Goal: Task Accomplishment & Management: Manage account settings

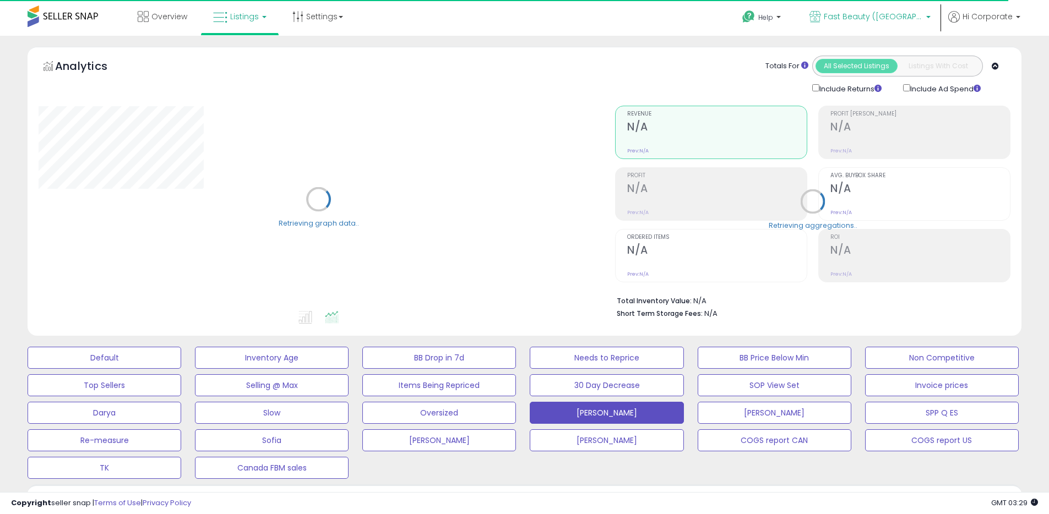
click at [883, 17] on span "Fast Beauty ([GEOGRAPHIC_DATA])" at bounding box center [873, 16] width 99 height 11
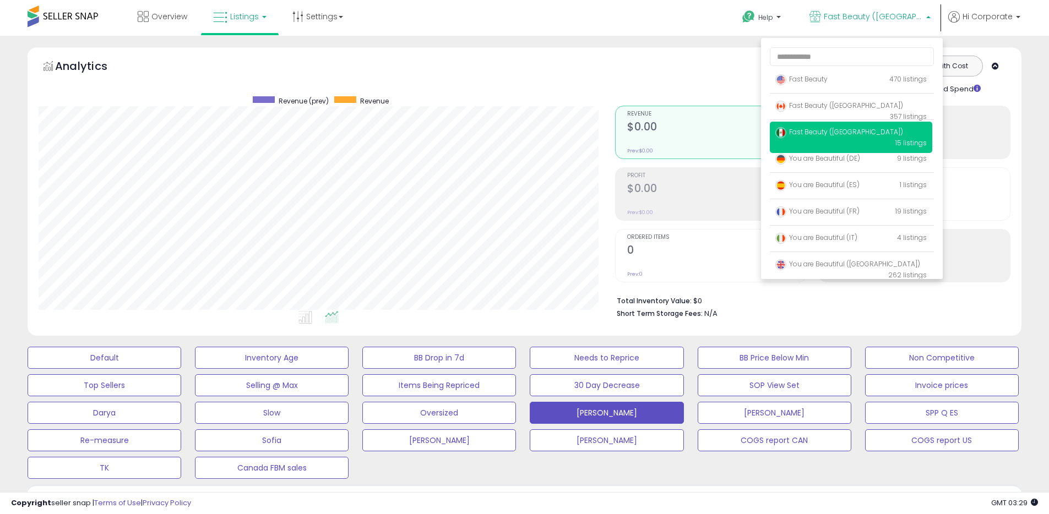
scroll to position [226, 577]
click at [844, 258] on p "You are Beautiful (UK) 262 listings" at bounding box center [851, 269] width 162 height 31
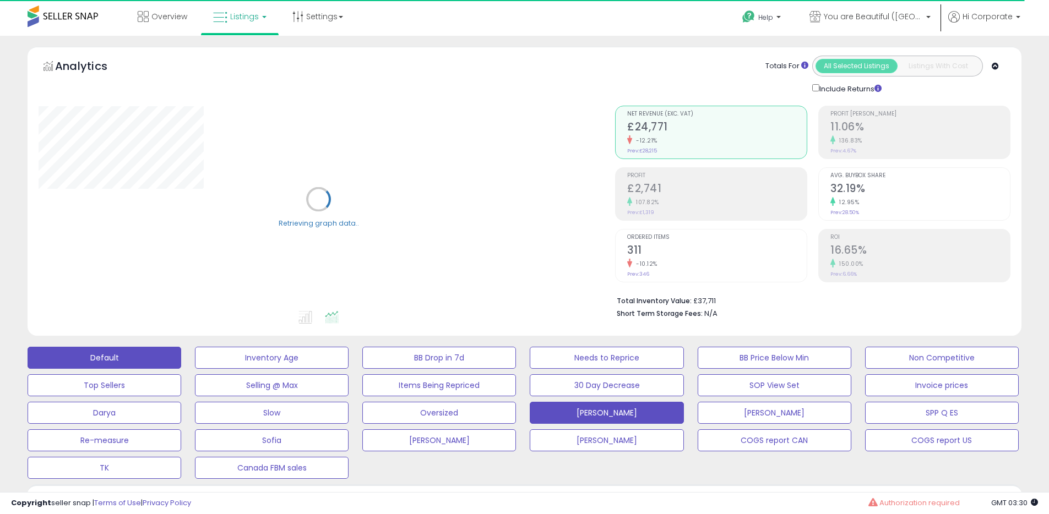
click at [140, 361] on button "Default" at bounding box center [105, 358] width 154 height 22
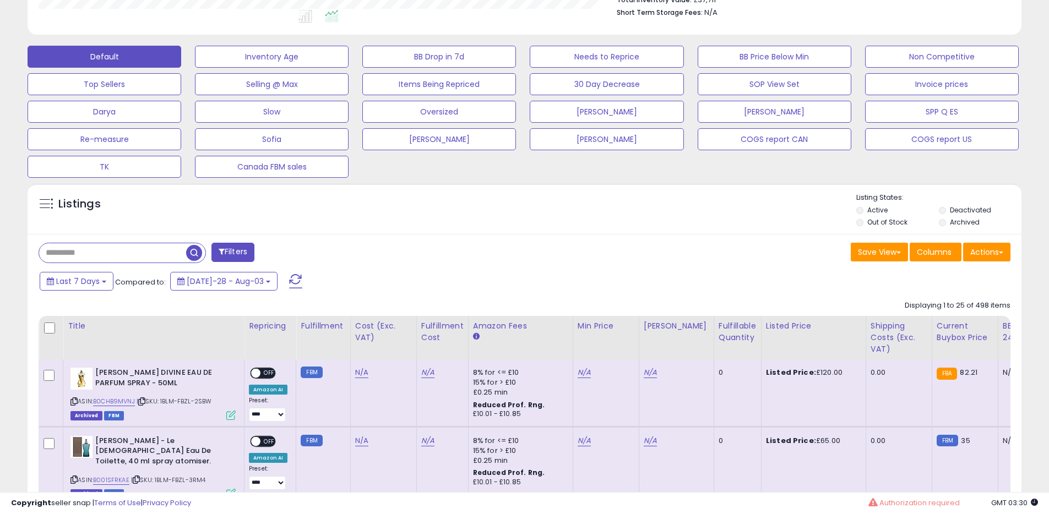
scroll to position [226, 577]
click at [966, 223] on label "Archived" at bounding box center [965, 222] width 30 height 9
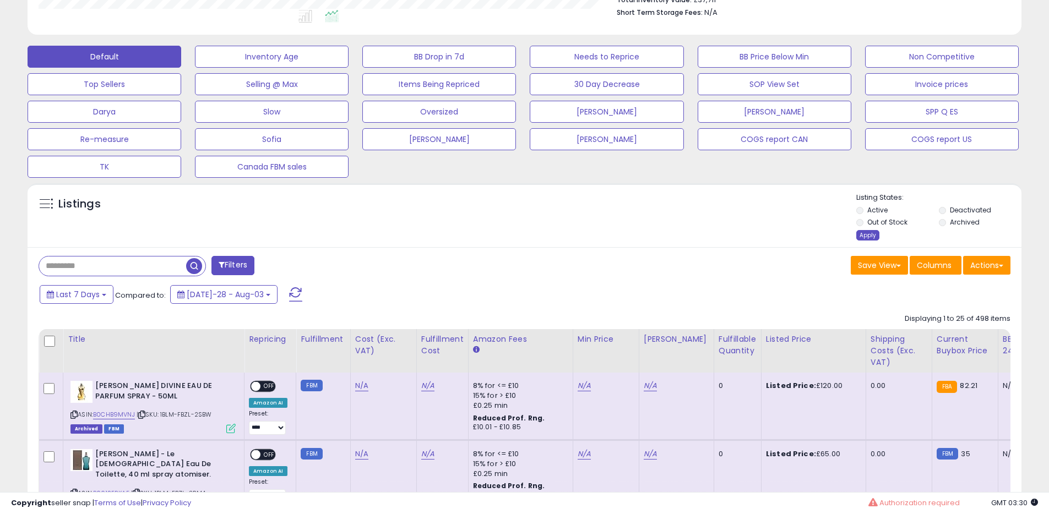
click at [876, 235] on div "Apply" at bounding box center [868, 235] width 23 height 10
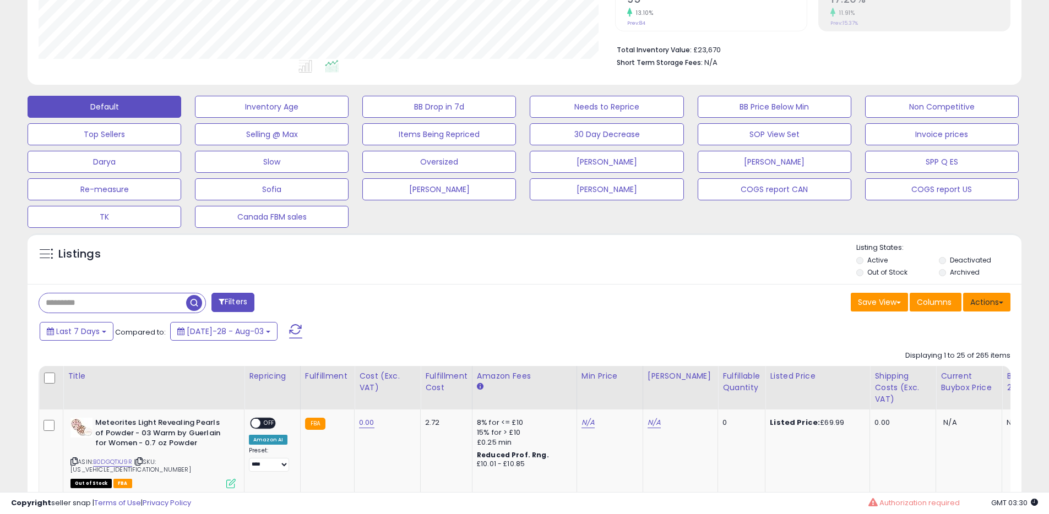
click at [984, 300] on button "Actions" at bounding box center [986, 302] width 47 height 19
click at [924, 365] on link "Export All Columns" at bounding box center [942, 372] width 121 height 17
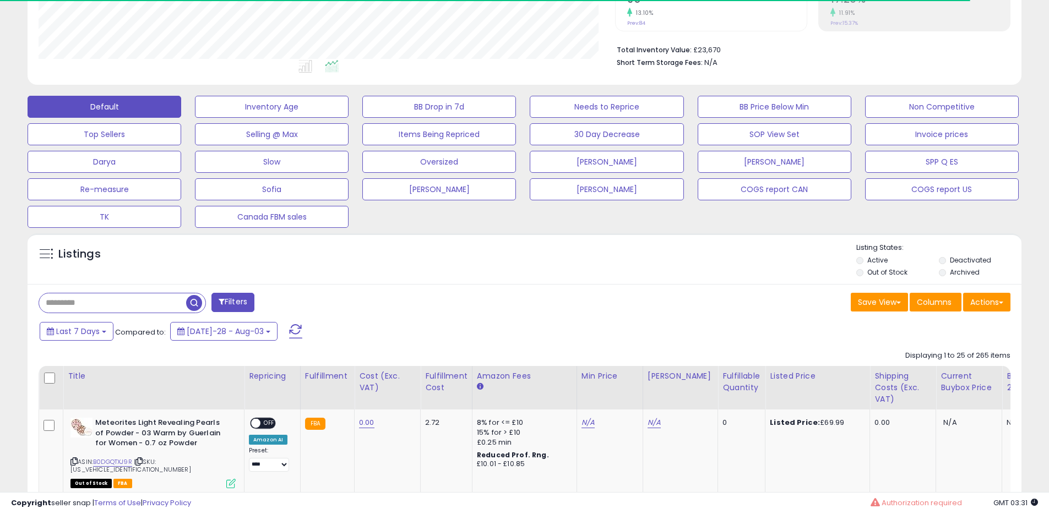
click at [683, 325] on div "Last 7 Days Compared to: [DATE]-28 - Aug-03" at bounding box center [401, 333] width 729 height 25
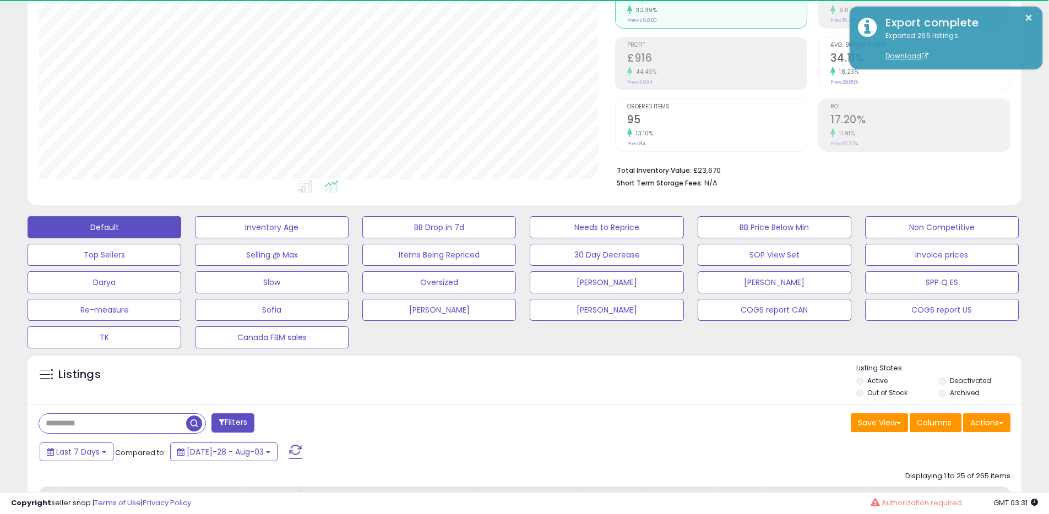
scroll to position [0, 0]
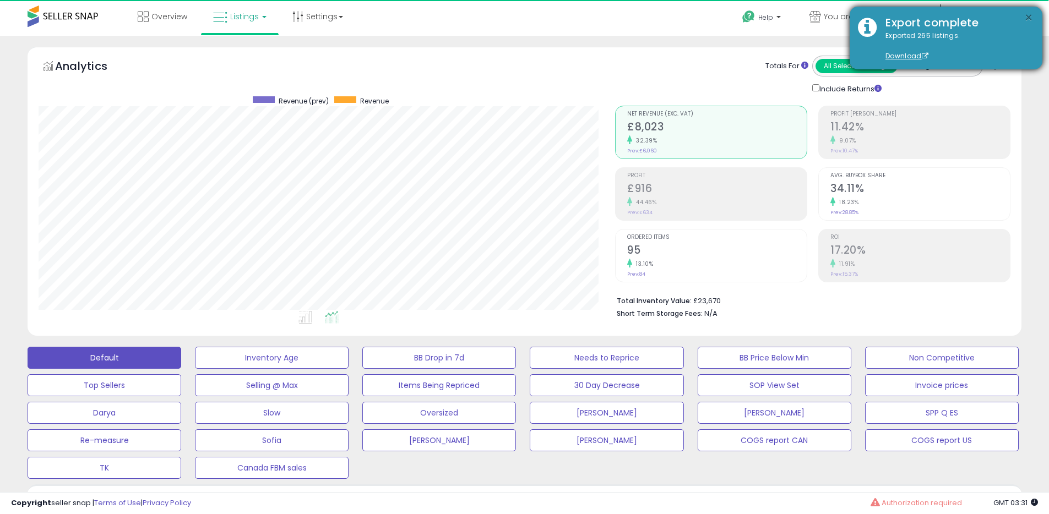
click at [1032, 19] on button "×" at bounding box center [1029, 18] width 9 height 14
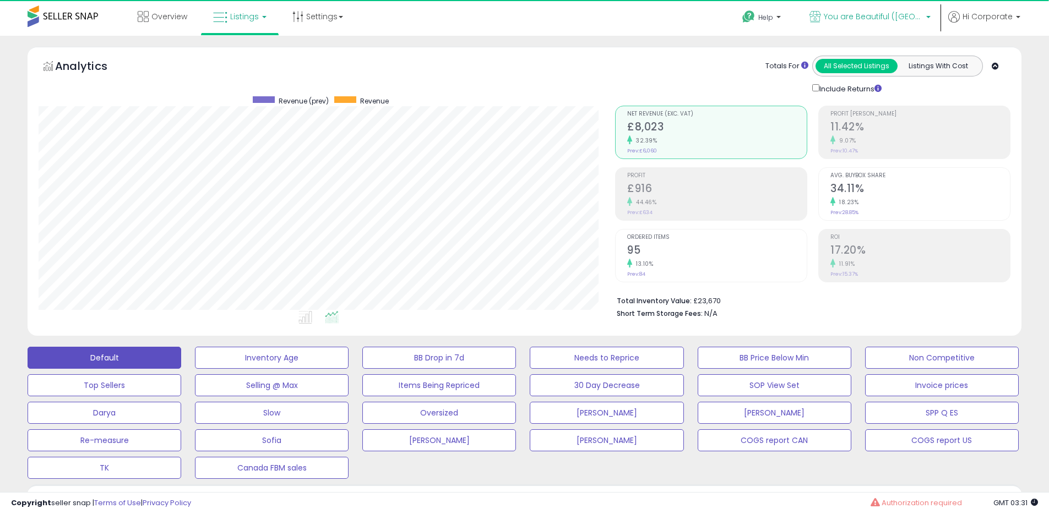
click at [852, 14] on span "You are Beautiful ([GEOGRAPHIC_DATA])" at bounding box center [873, 16] width 99 height 11
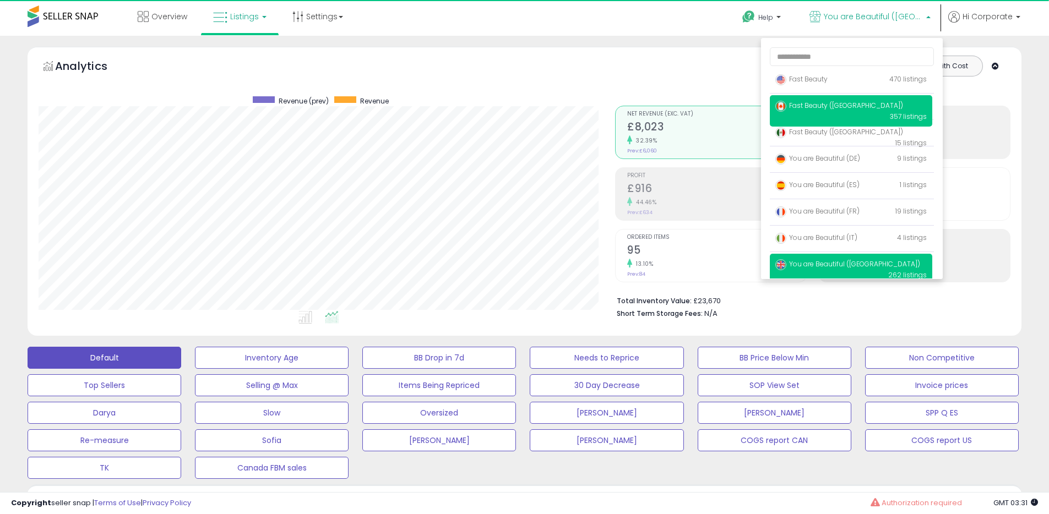
click at [801, 105] on span "Fast Beauty ([GEOGRAPHIC_DATA])" at bounding box center [840, 105] width 128 height 9
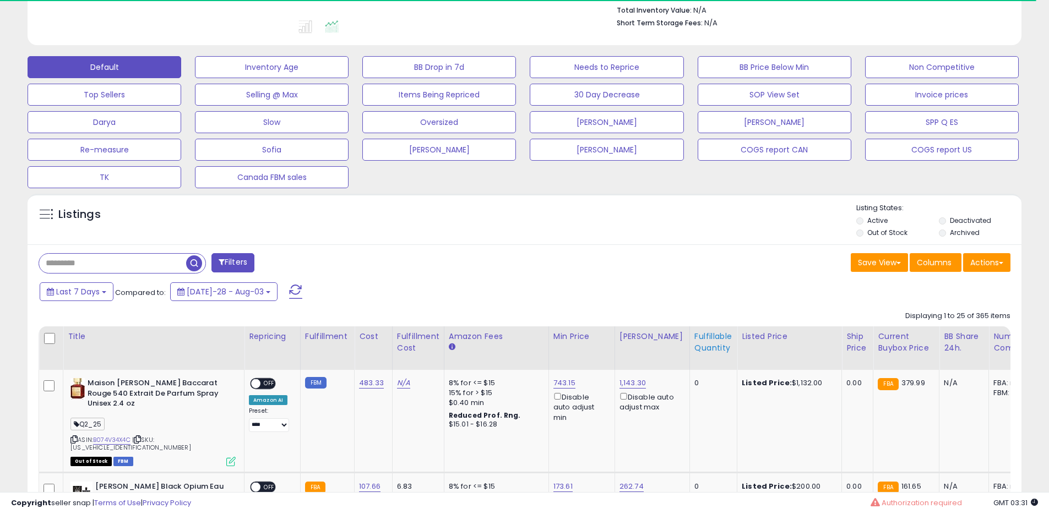
scroll to position [310, 0]
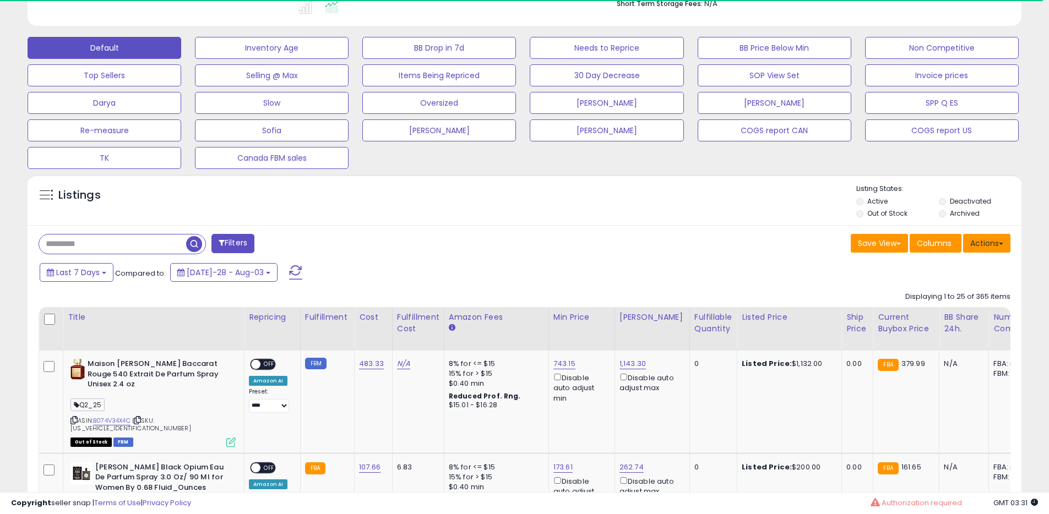
click at [1003, 245] on span at bounding box center [1001, 244] width 4 height 2
click at [920, 315] on link "Export All Columns" at bounding box center [942, 313] width 121 height 17
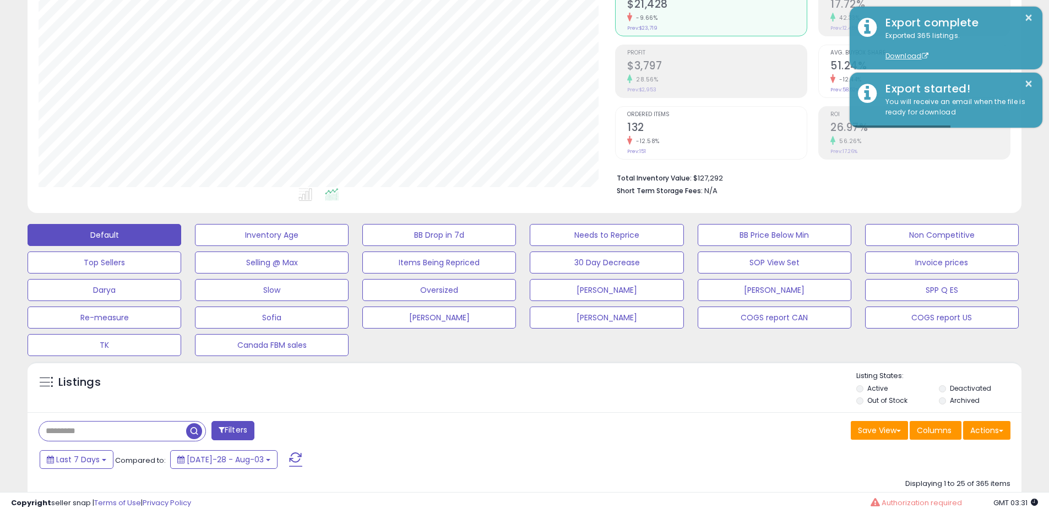
scroll to position [0, 0]
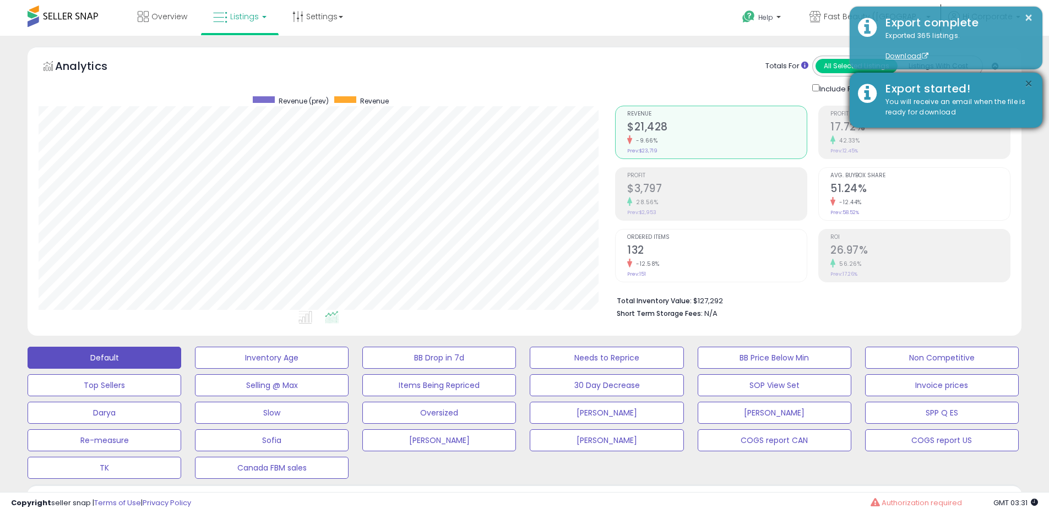
click at [1026, 82] on button "×" at bounding box center [1029, 84] width 9 height 14
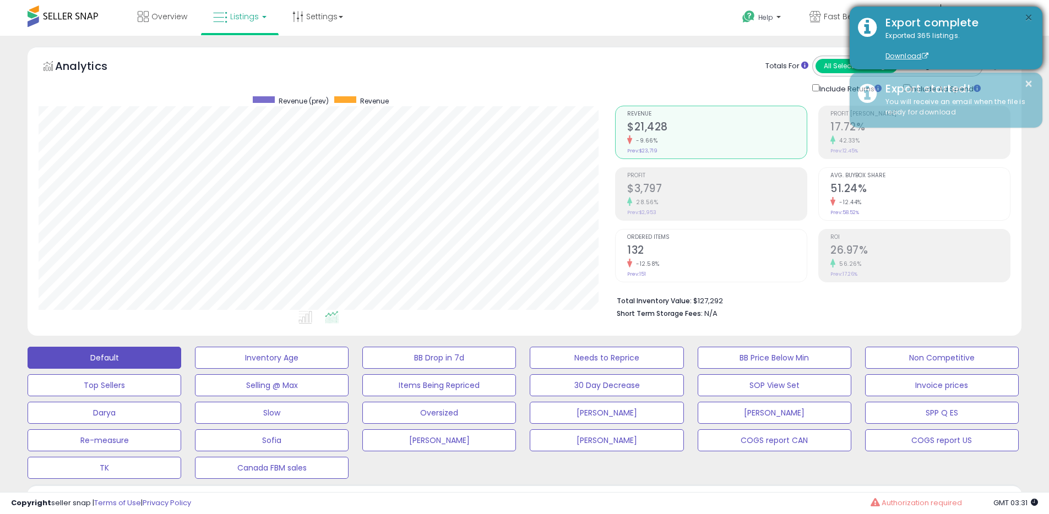
click at [1031, 17] on button "×" at bounding box center [1029, 18] width 9 height 14
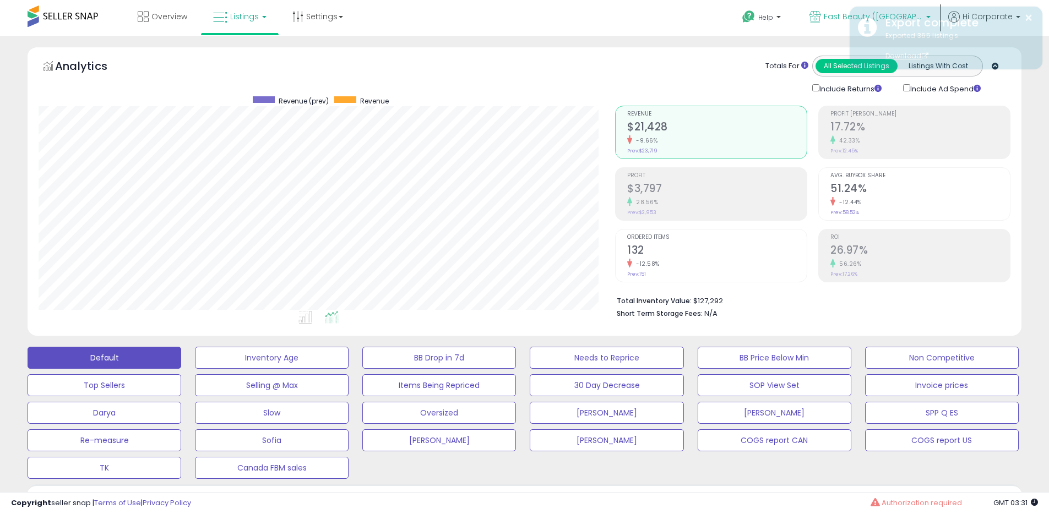
click at [846, 17] on span "Fast Beauty ([GEOGRAPHIC_DATA])" at bounding box center [873, 16] width 99 height 11
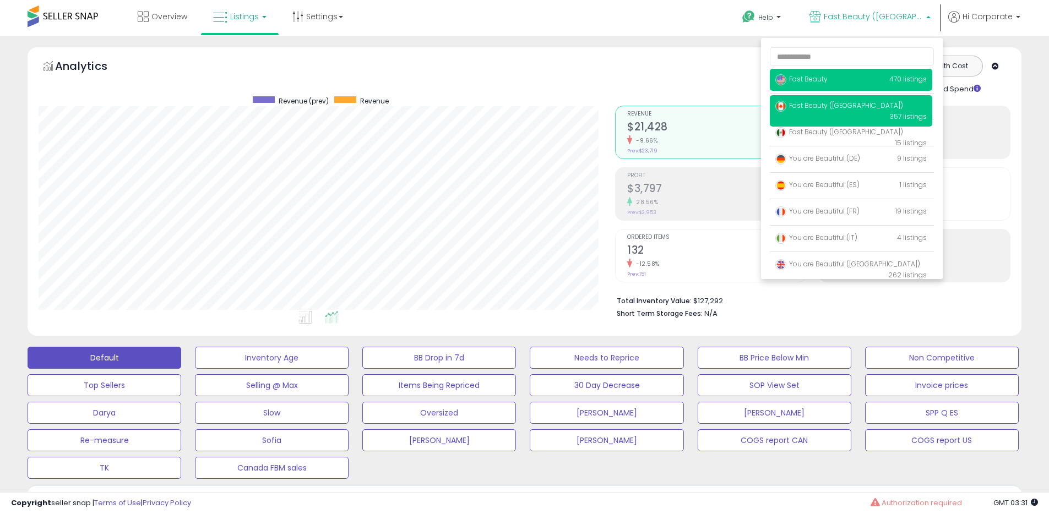
click at [796, 83] on span "Fast Beauty" at bounding box center [802, 78] width 52 height 9
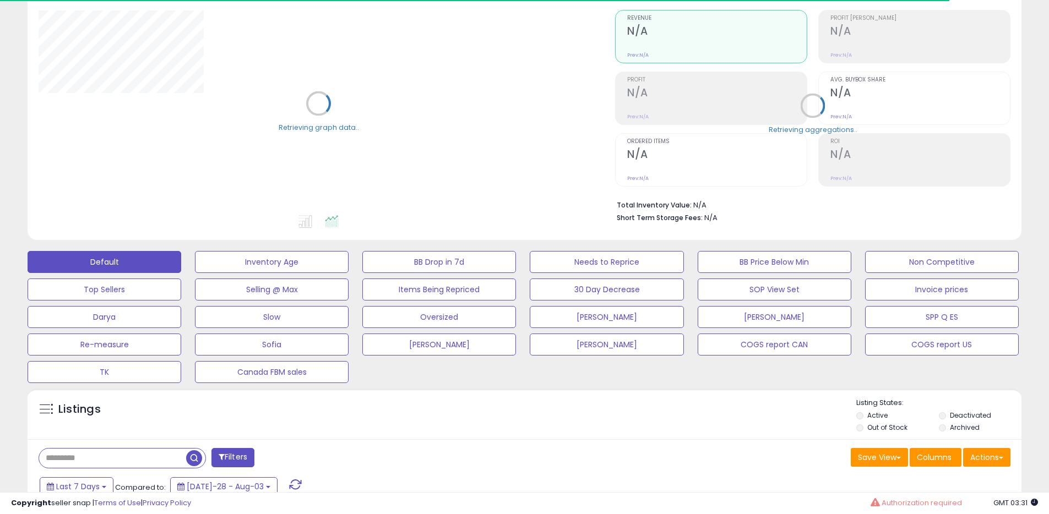
scroll to position [323, 0]
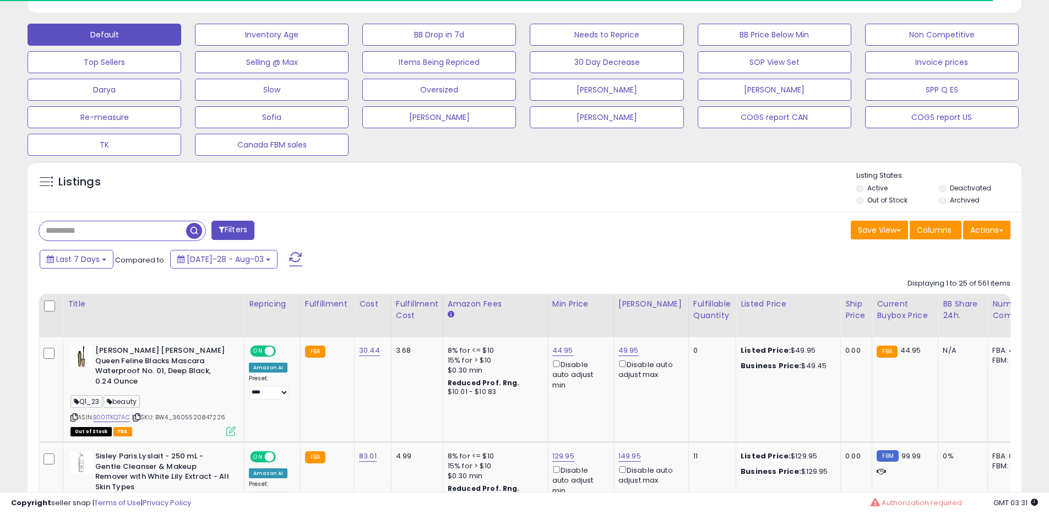
click at [960, 200] on label "Archived" at bounding box center [965, 200] width 30 height 9
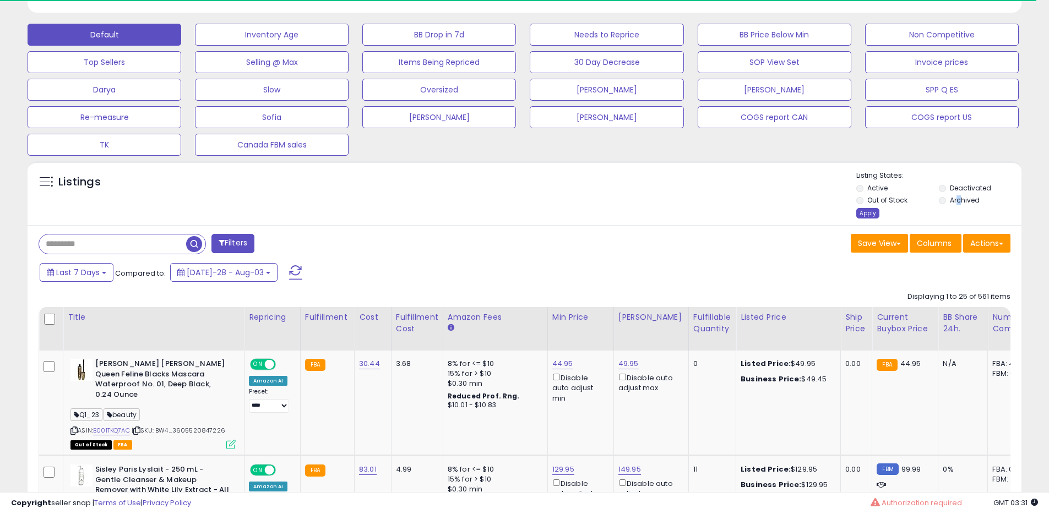
click at [868, 213] on div "Apply" at bounding box center [868, 213] width 23 height 10
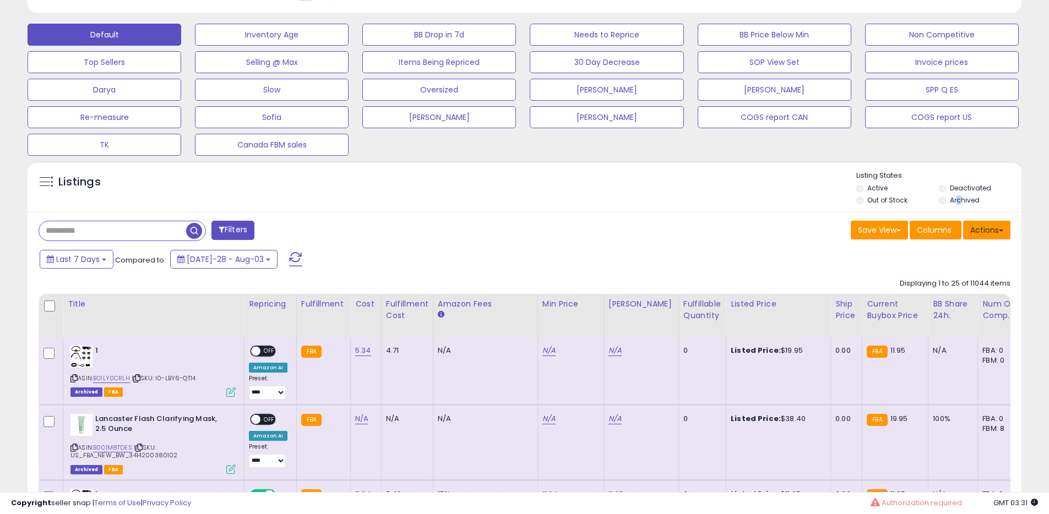
click at [991, 232] on button "Actions" at bounding box center [986, 230] width 47 height 19
click at [919, 301] on link "Export All Columns" at bounding box center [942, 300] width 121 height 17
